Goal: Find specific page/section: Find specific page/section

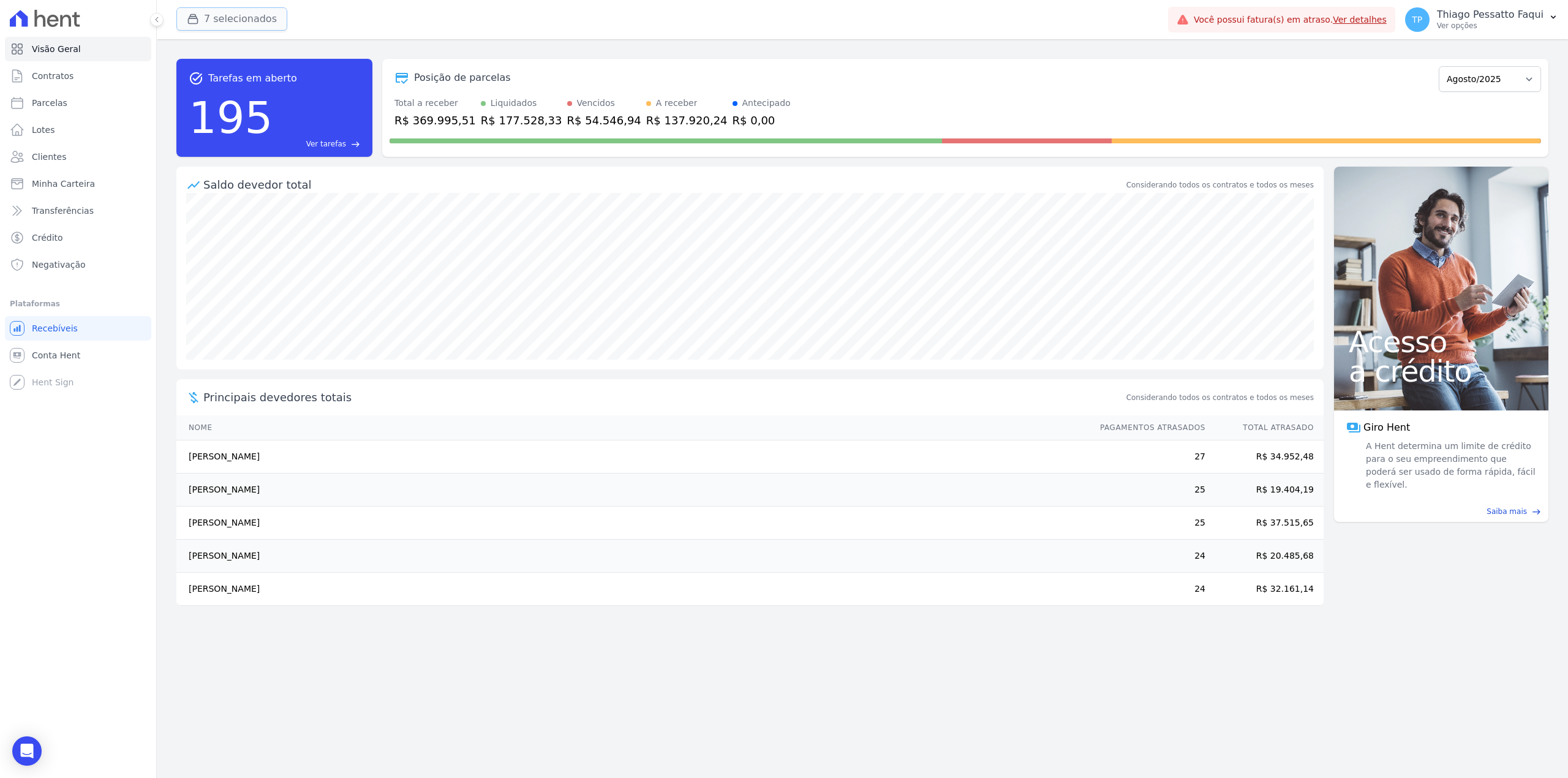
click at [212, 27] on button "7 selecionados" at bounding box center [232, 19] width 111 height 24
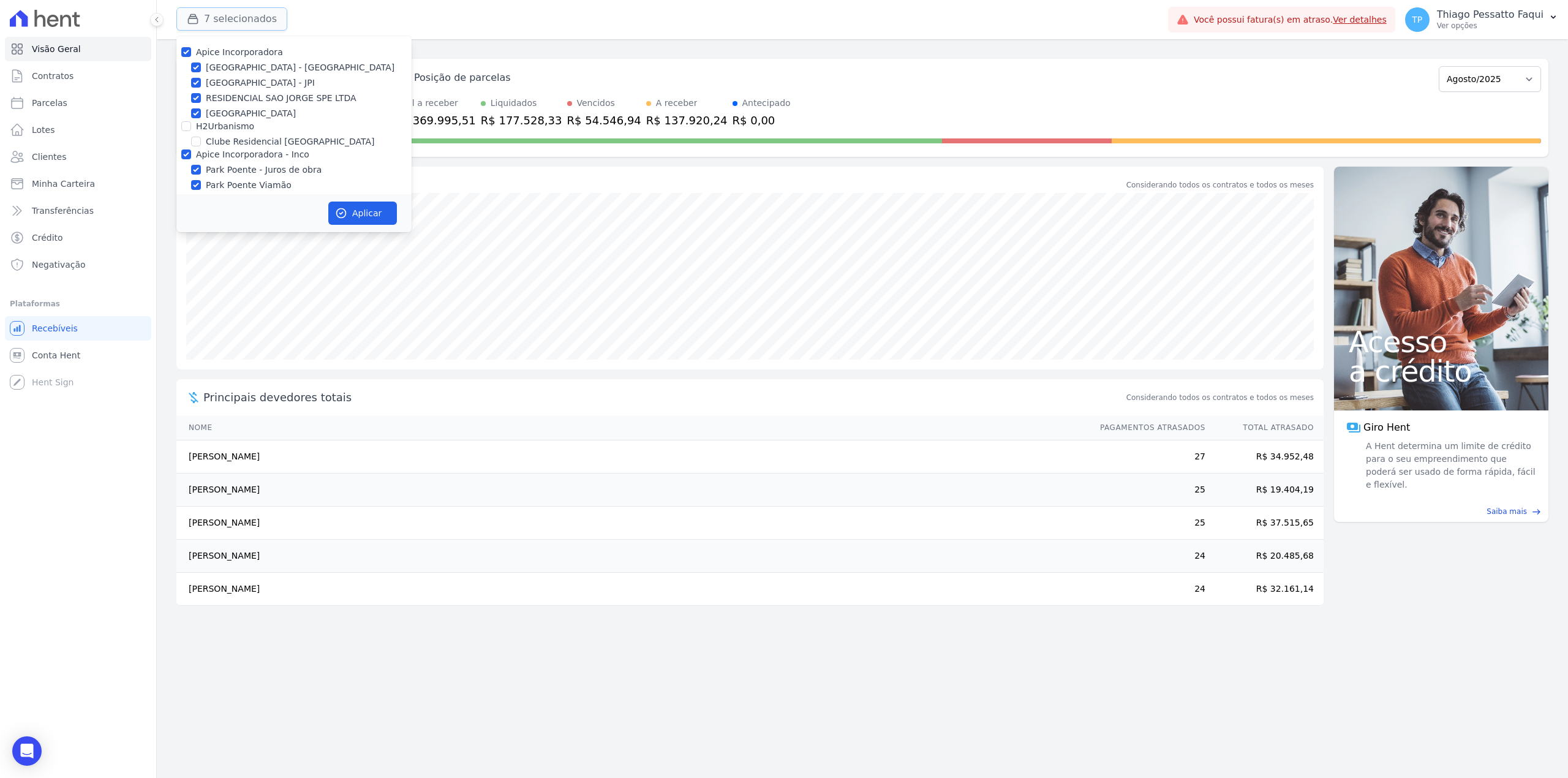
click at [210, 23] on button "7 selecionados" at bounding box center [232, 19] width 111 height 24
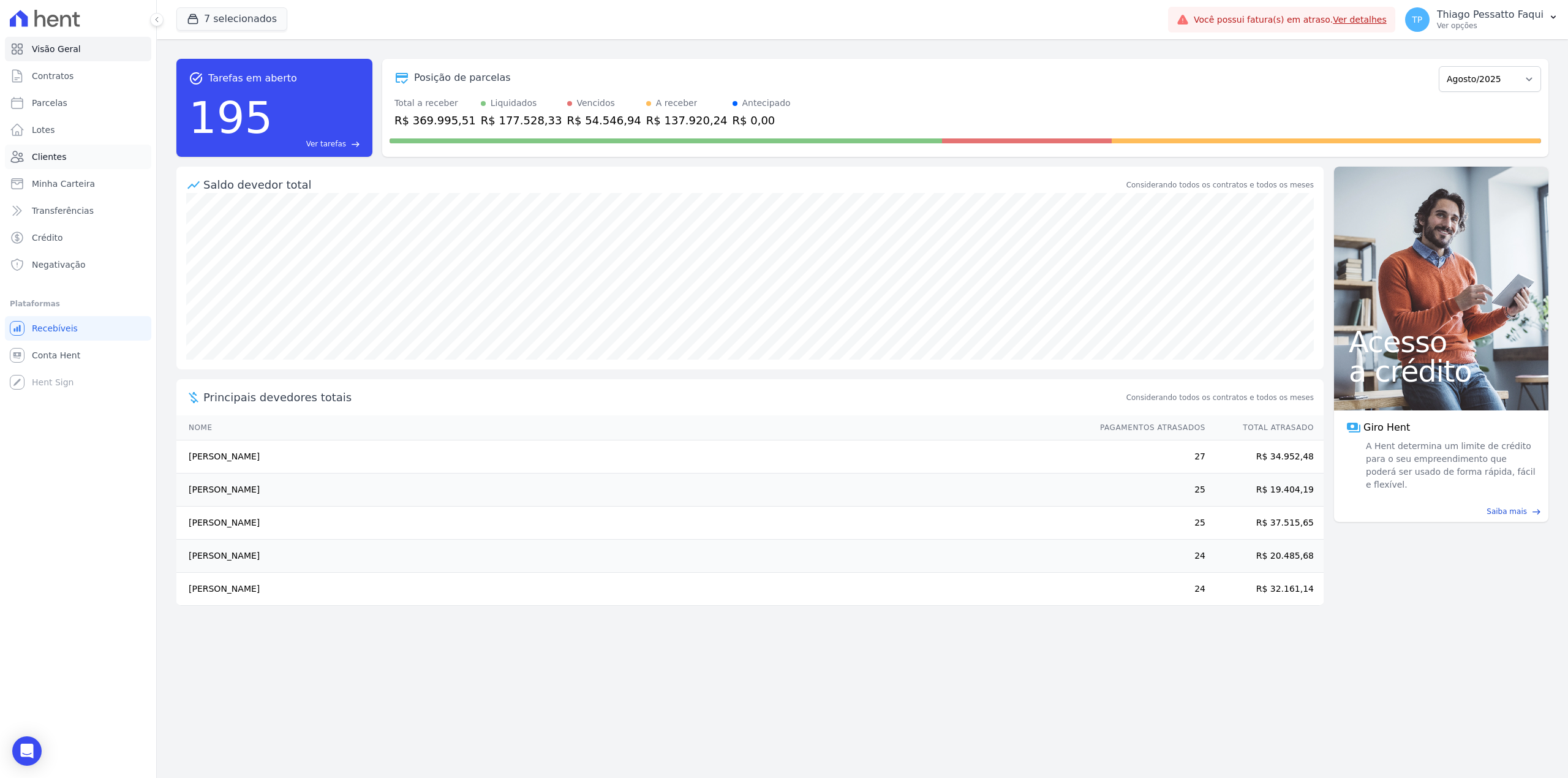
click at [48, 157] on span "Clientes" at bounding box center [49, 157] width 35 height 12
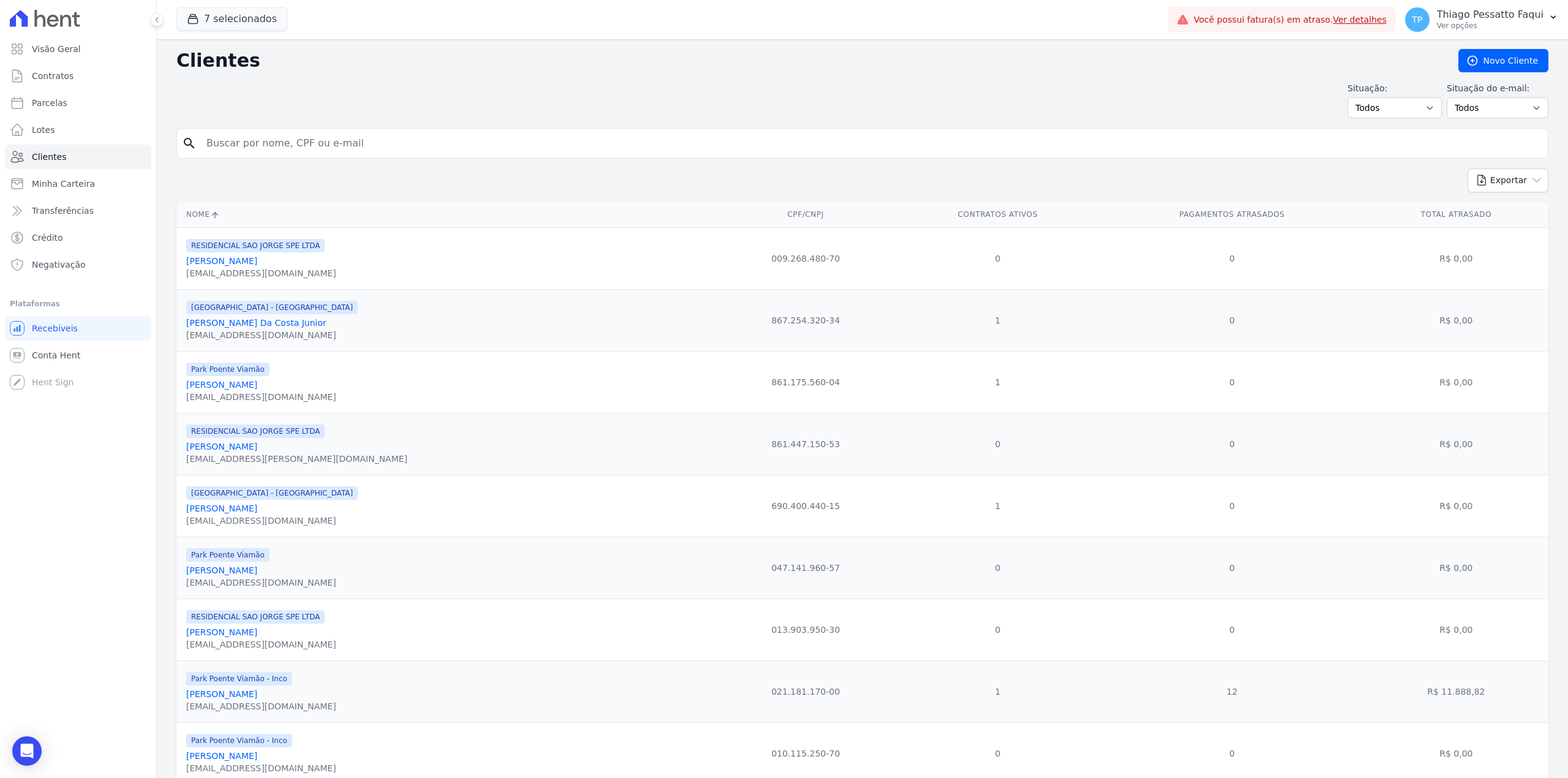
click at [253, 143] on input "search" at bounding box center [871, 143] width 1344 height 24
type input "talita"
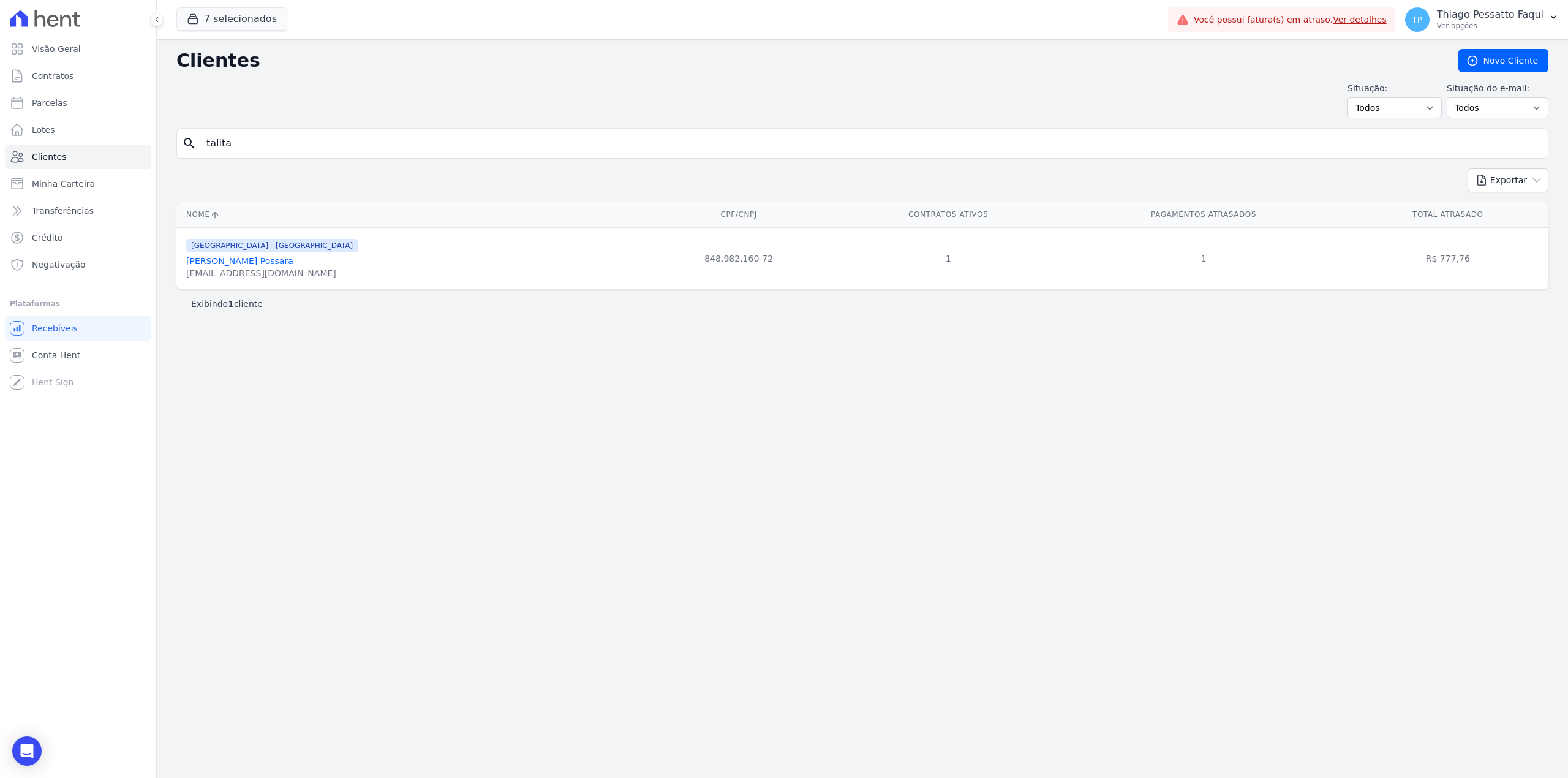
click at [237, 263] on link "[PERSON_NAME] Possara" at bounding box center [240, 261] width 107 height 10
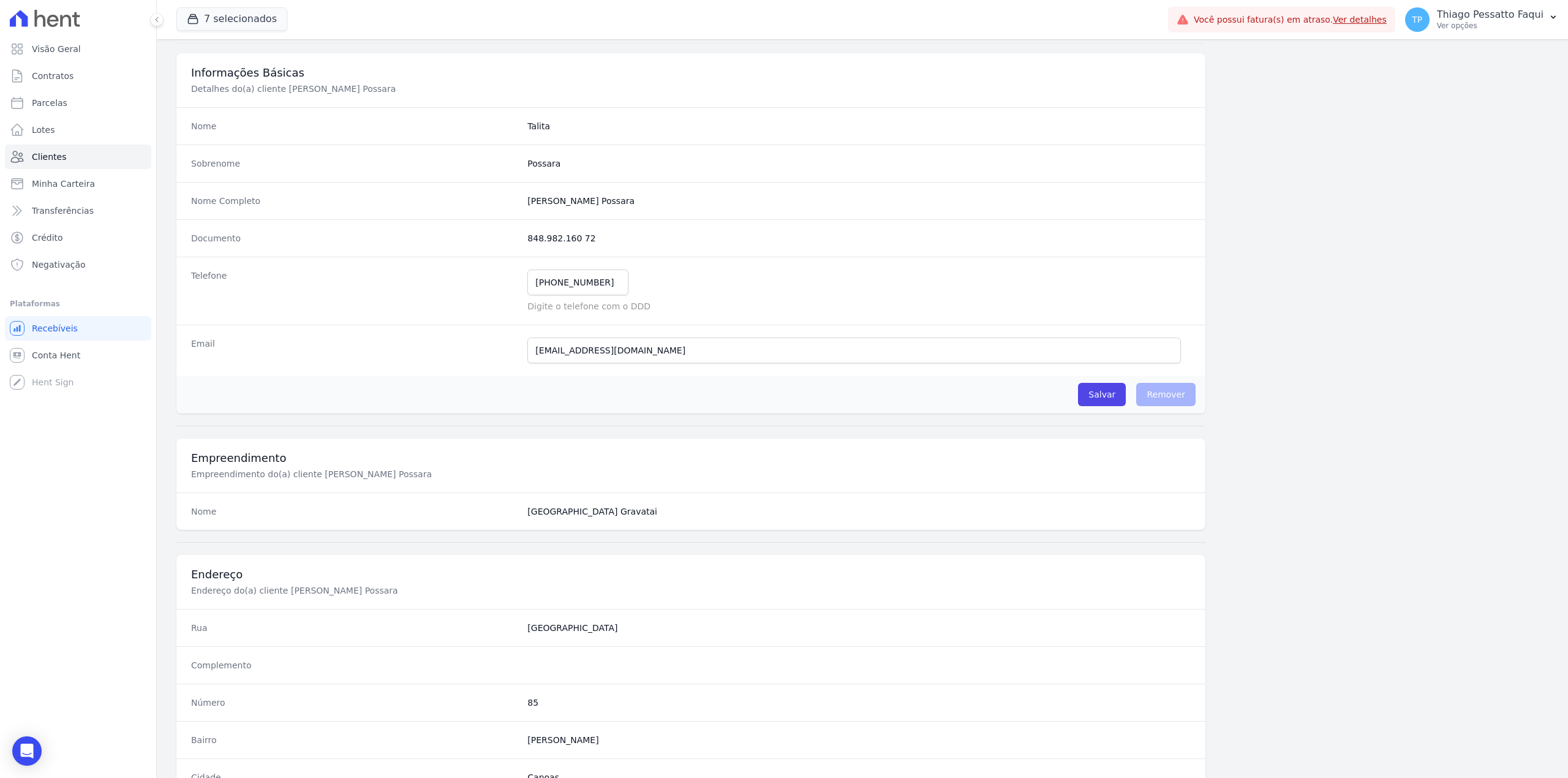
scroll to position [374, 0]
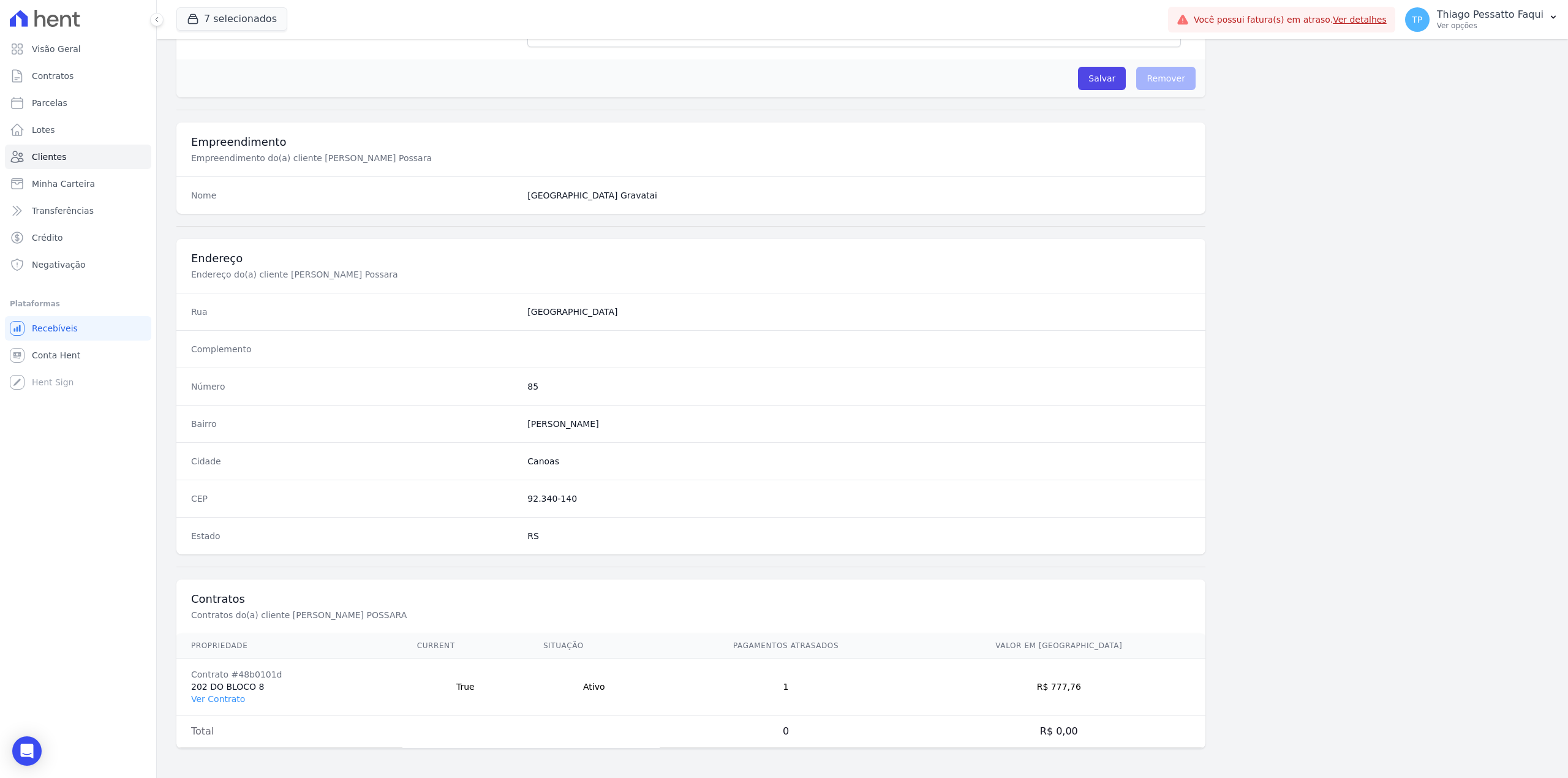
drag, startPoint x: 417, startPoint y: 282, endPoint x: 449, endPoint y: 459, distance: 179.9
